Goal: Information Seeking & Learning: Learn about a topic

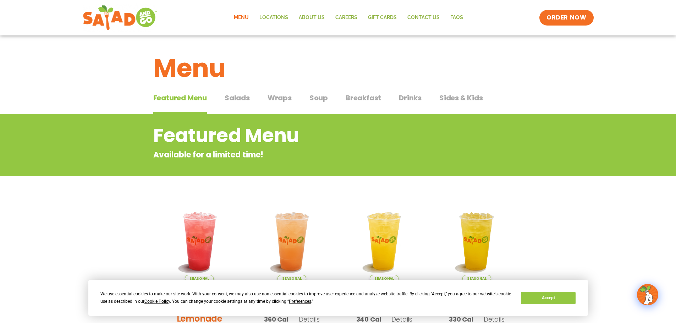
click at [236, 101] on span "Salads" at bounding box center [237, 98] width 25 height 11
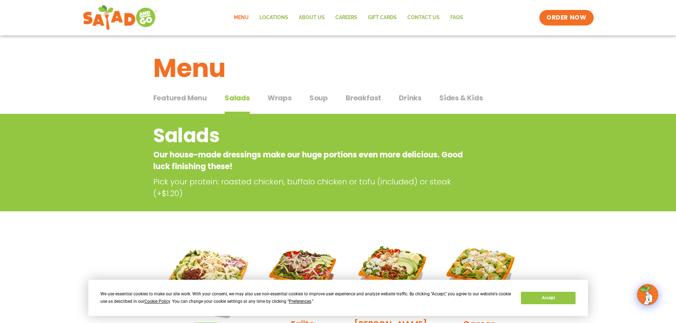
click at [317, 96] on span "Soup" at bounding box center [319, 98] width 18 height 11
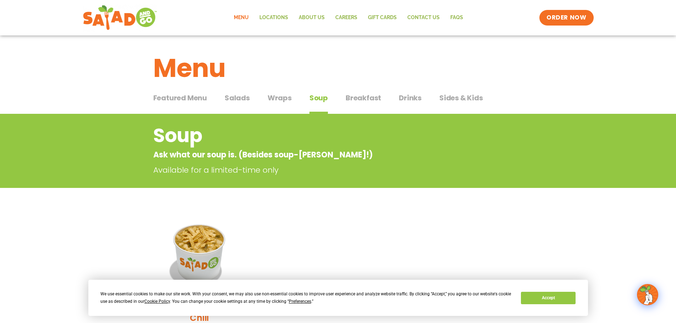
click at [283, 100] on span "Wraps" at bounding box center [280, 98] width 24 height 11
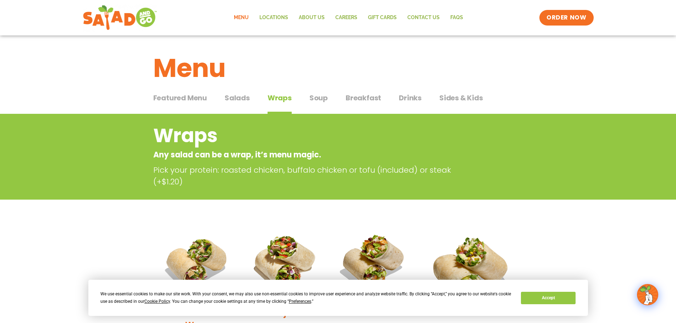
click at [233, 99] on span "Salads" at bounding box center [237, 98] width 25 height 11
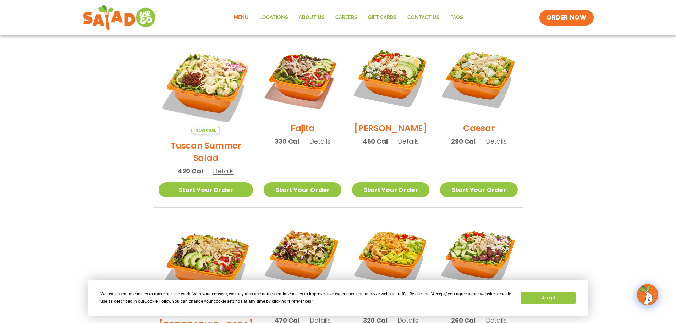
scroll to position [177, 0]
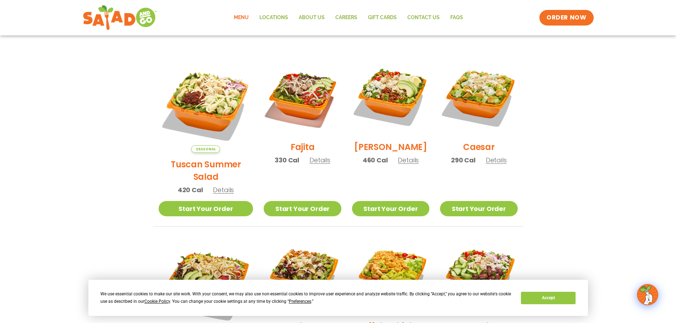
click at [213, 186] on span "Details" at bounding box center [223, 190] width 21 height 9
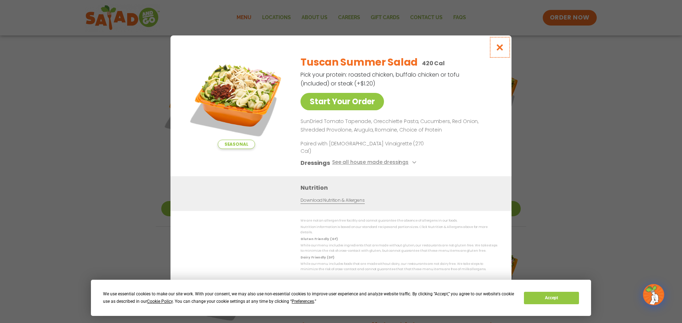
click at [498, 51] on icon "Close modal" at bounding box center [499, 47] width 9 height 7
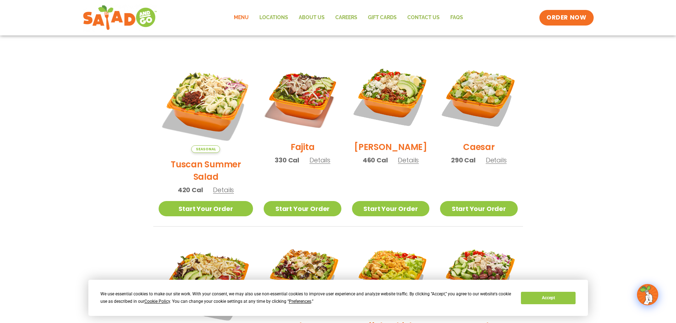
click at [313, 165] on span "Details" at bounding box center [320, 160] width 21 height 9
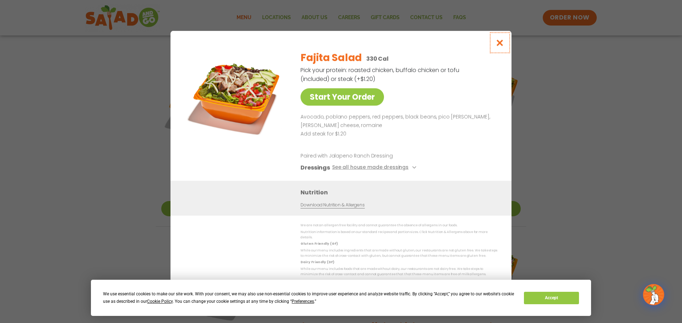
click at [498, 47] on icon "Close modal" at bounding box center [499, 42] width 9 height 7
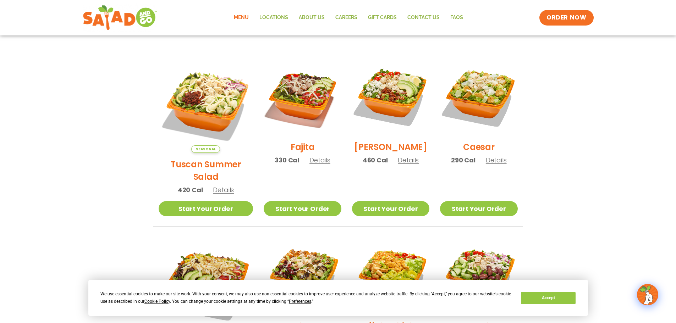
click at [407, 164] on span "Details" at bounding box center [408, 160] width 21 height 9
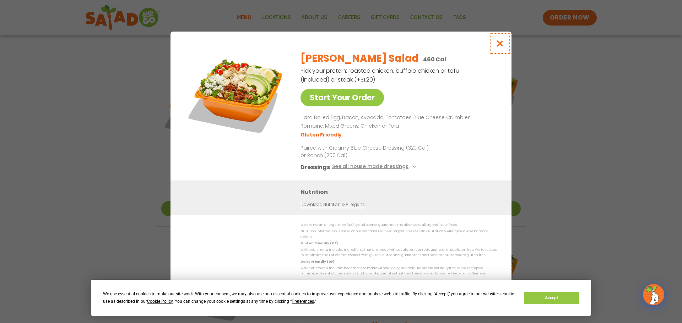
click at [499, 46] on icon "Close modal" at bounding box center [499, 43] width 9 height 7
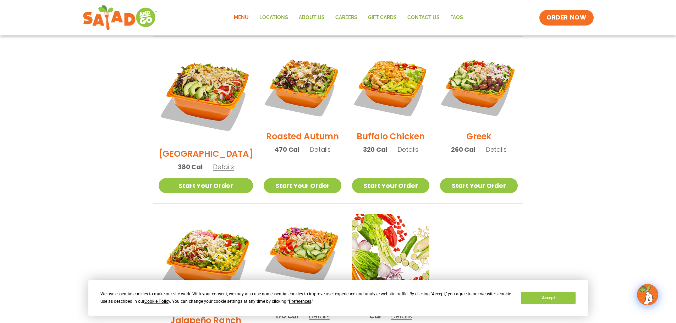
scroll to position [355, 0]
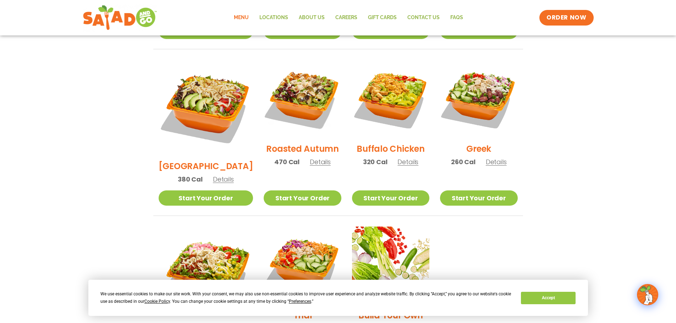
click at [405, 158] on span "Details" at bounding box center [408, 162] width 21 height 9
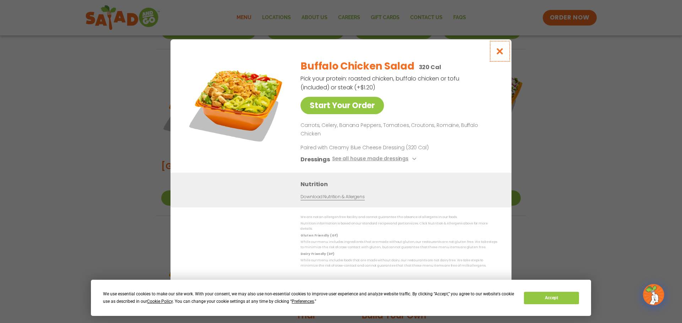
click at [503, 55] on icon "Close modal" at bounding box center [499, 51] width 9 height 7
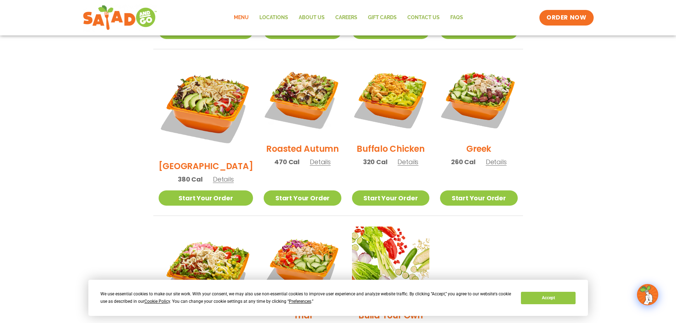
click at [216, 175] on span "Details" at bounding box center [223, 179] width 21 height 9
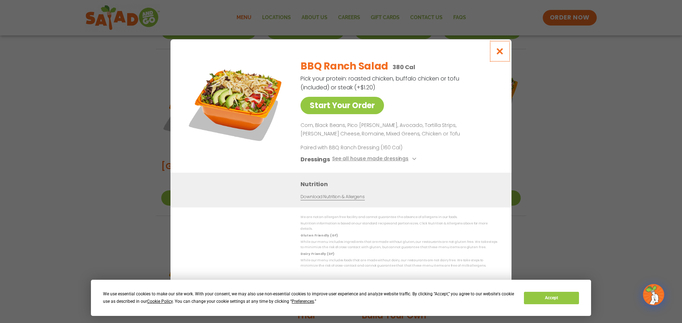
click at [499, 55] on icon "Close modal" at bounding box center [499, 51] width 9 height 7
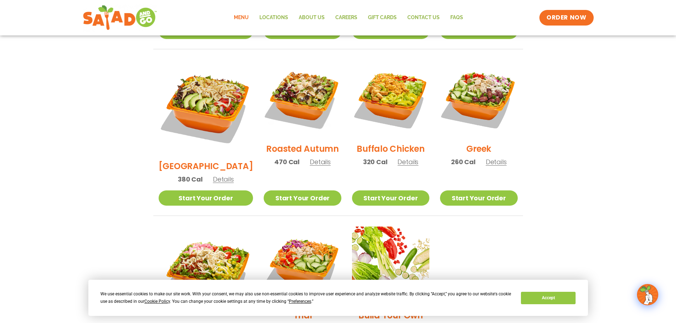
click at [493, 158] on span "Details" at bounding box center [496, 162] width 21 height 9
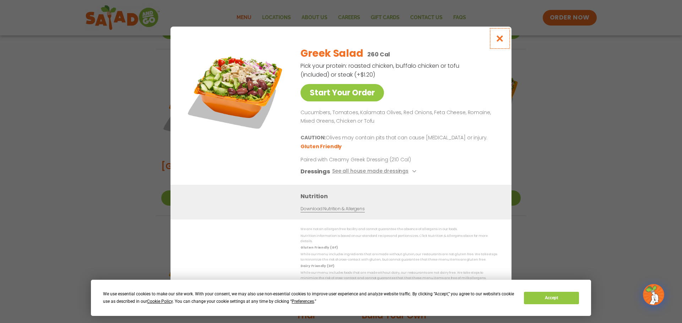
click at [502, 40] on icon "Close modal" at bounding box center [499, 38] width 9 height 7
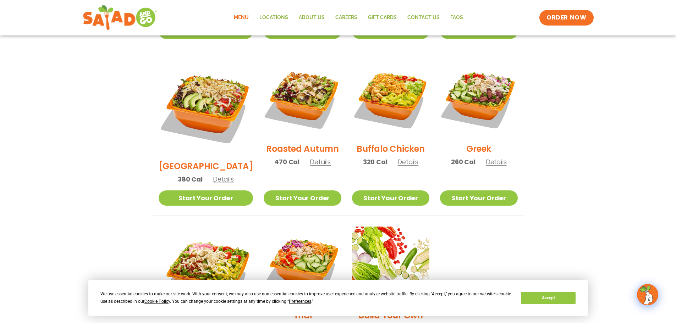
click at [310, 158] on span "Details" at bounding box center [320, 162] width 21 height 9
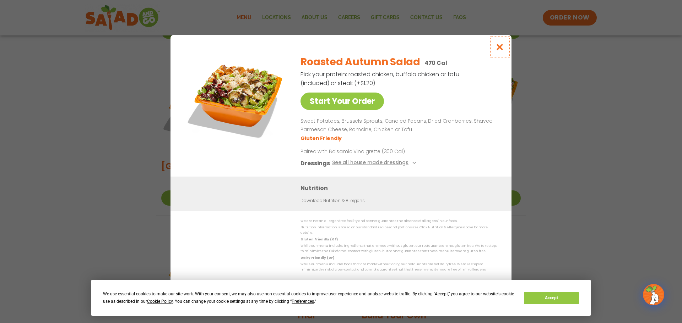
click at [502, 49] on icon "Close modal" at bounding box center [499, 46] width 9 height 7
